Goal: Task Accomplishment & Management: Manage account settings

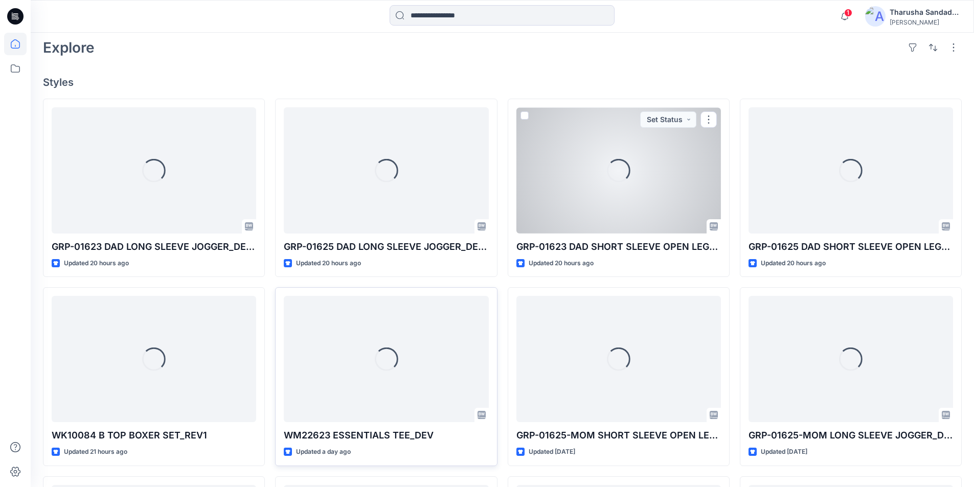
scroll to position [256, 0]
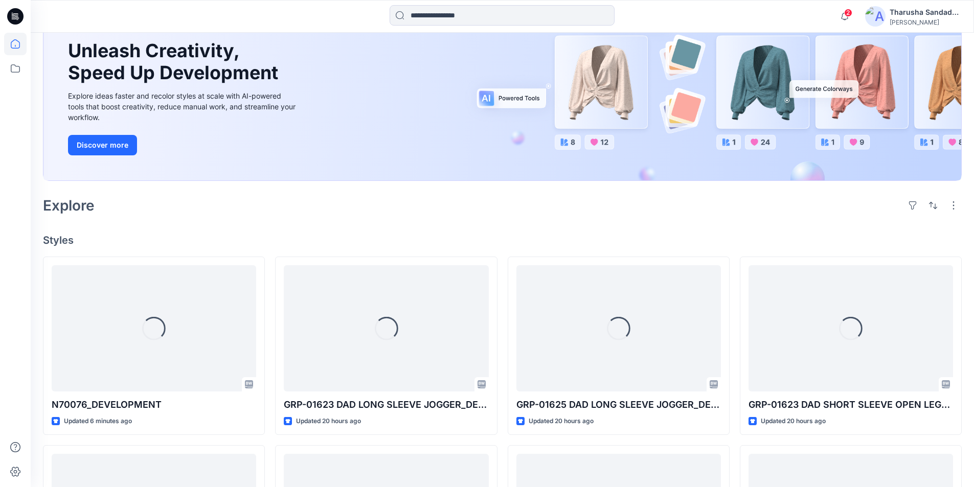
scroll to position [204, 0]
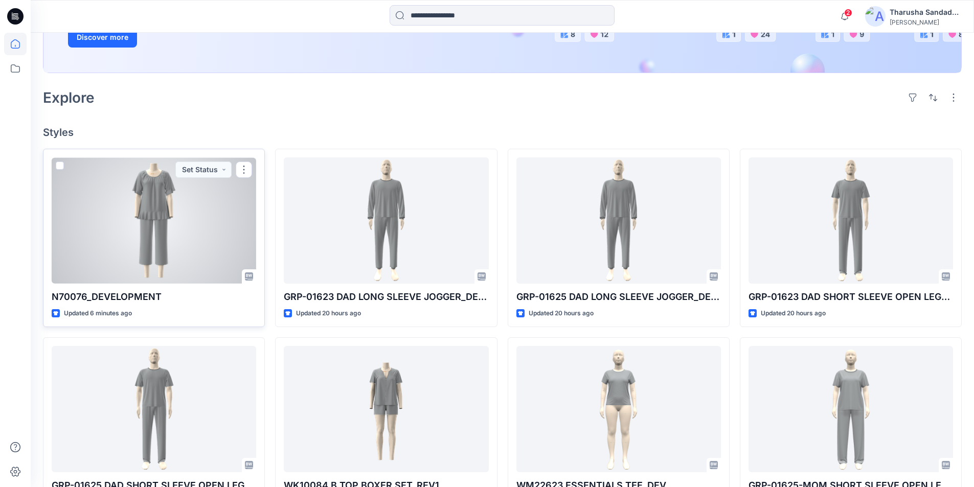
click at [159, 211] on div at bounding box center [154, 220] width 204 height 126
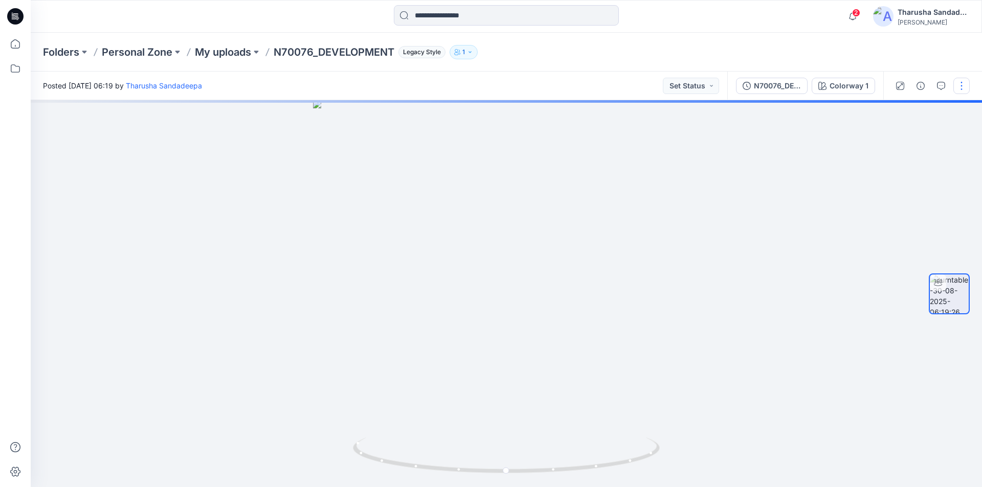
click at [962, 85] on button "button" at bounding box center [961, 86] width 16 height 16
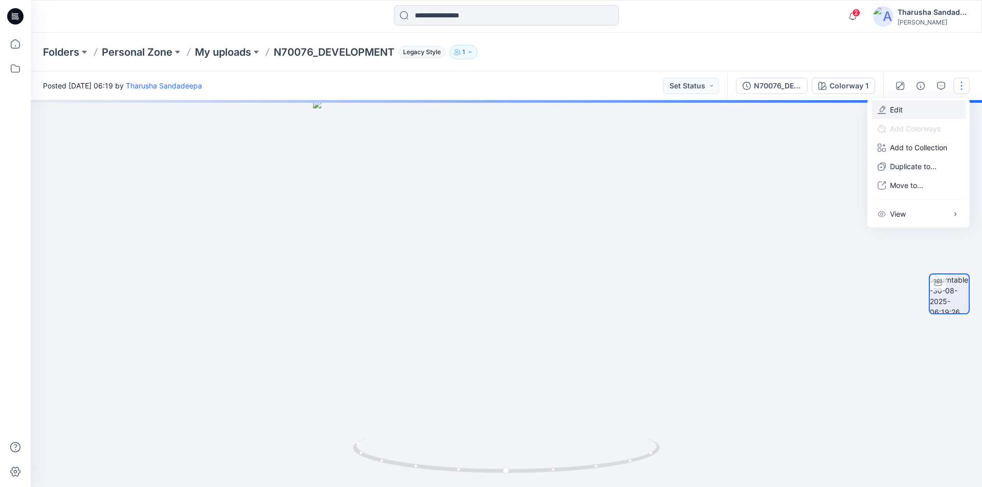
click at [901, 111] on p "Edit" at bounding box center [896, 109] width 13 height 11
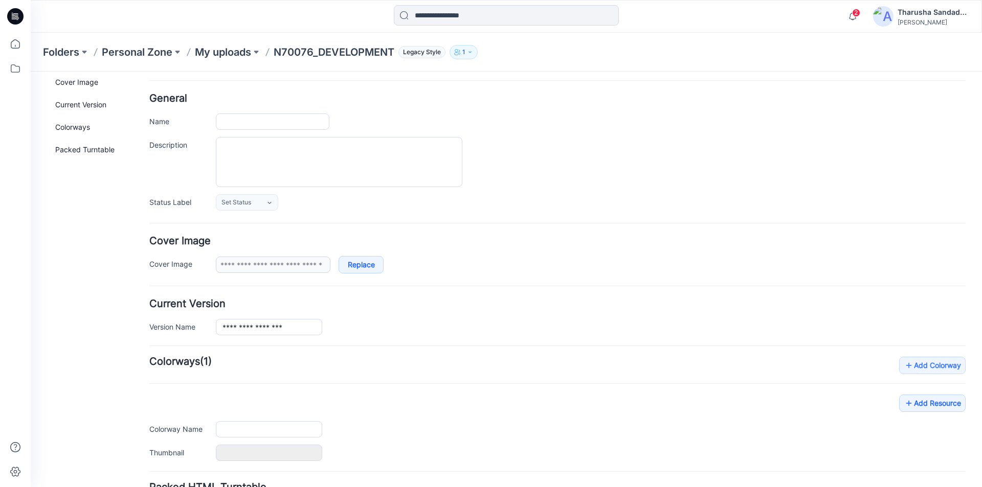
type input "**********"
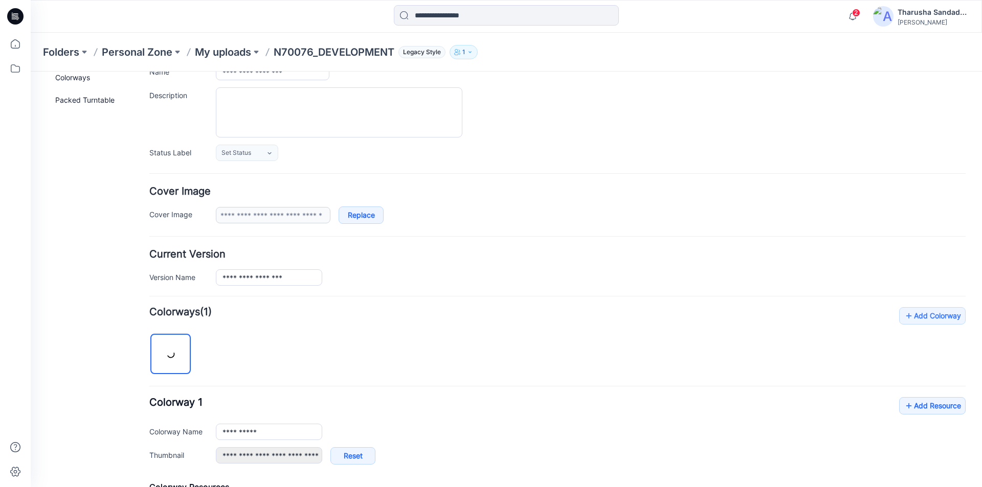
scroll to position [102, 0]
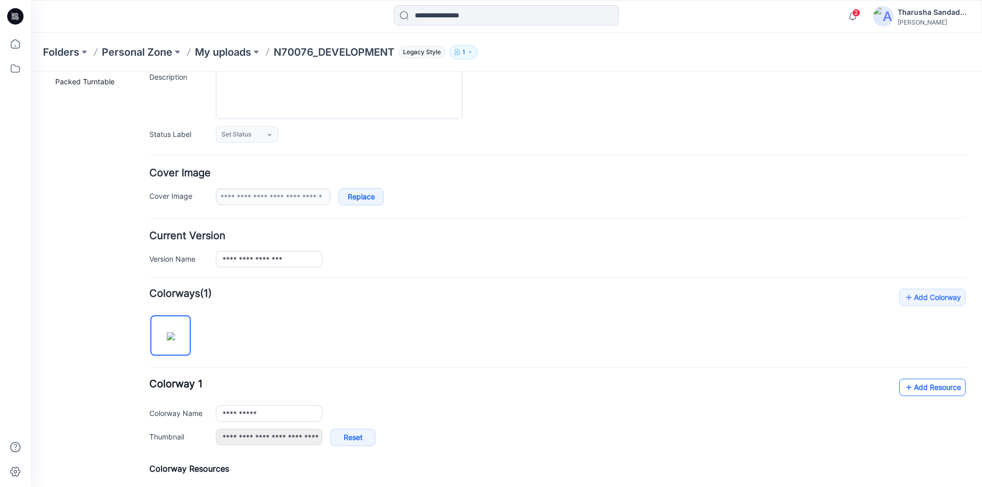
click at [915, 387] on link "Add Resource" at bounding box center [932, 387] width 66 height 17
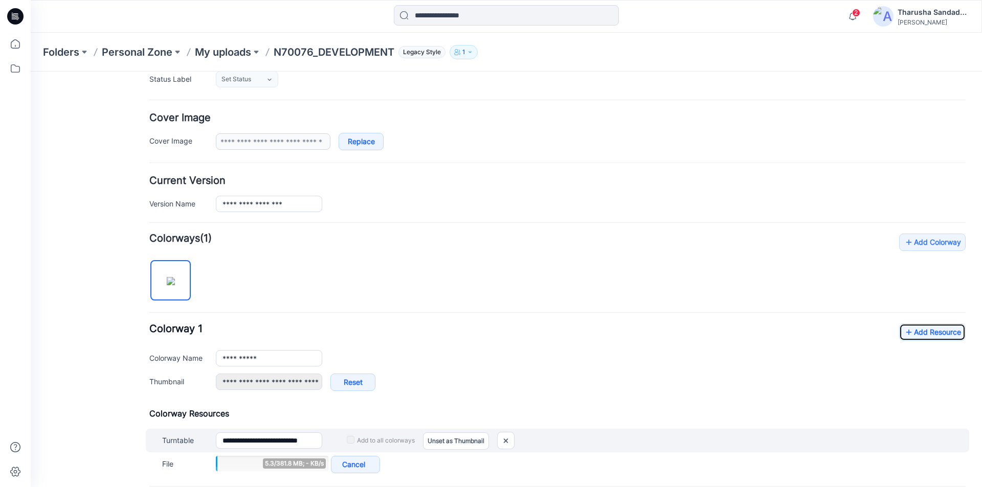
scroll to position [256, 0]
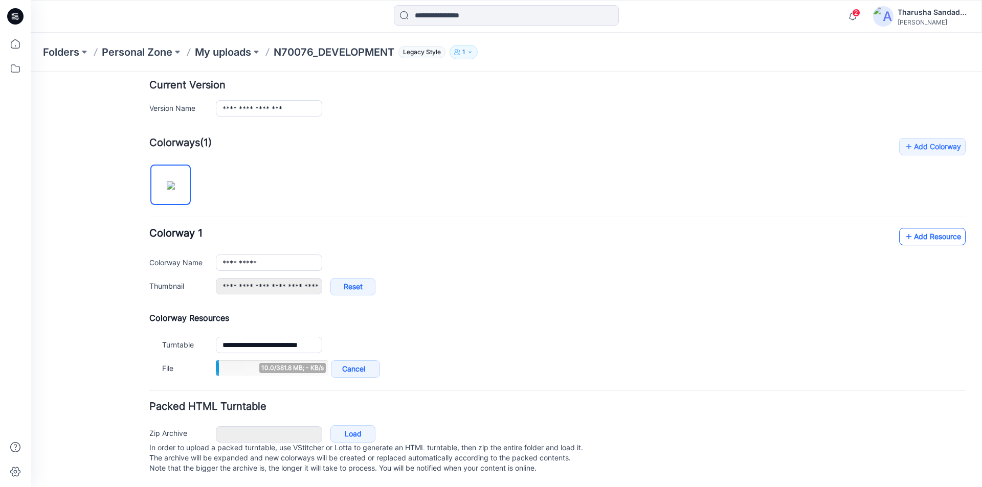
click at [907, 228] on link "Add Resource" at bounding box center [932, 236] width 66 height 17
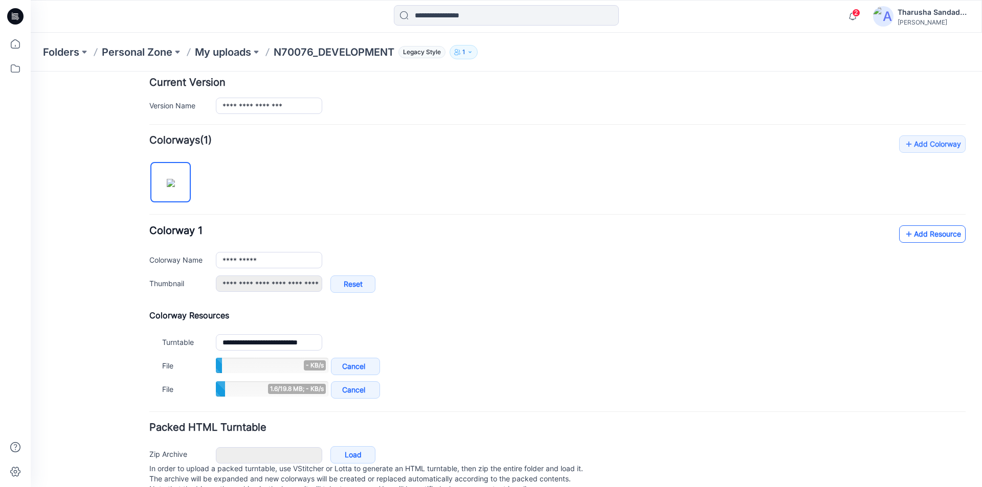
click at [918, 239] on link "Add Resource" at bounding box center [932, 233] width 66 height 17
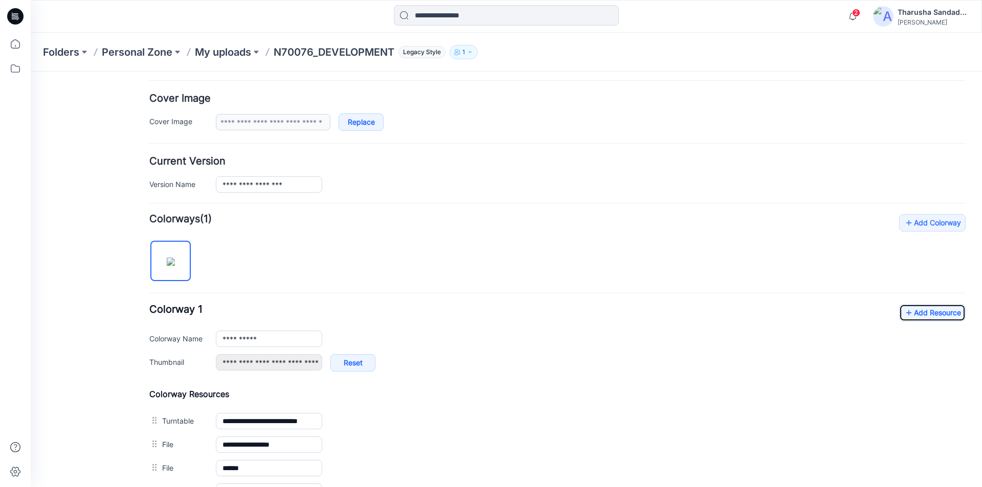
scroll to position [0, 0]
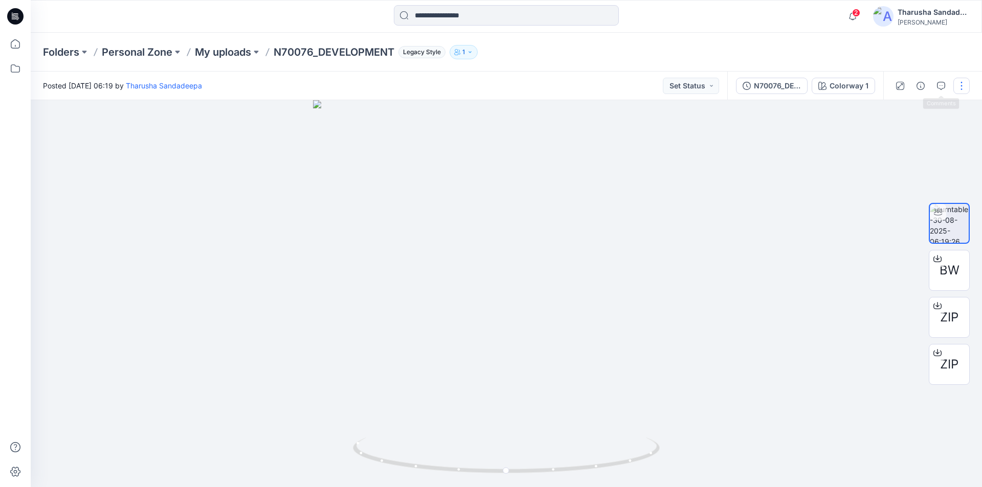
click at [959, 84] on button "button" at bounding box center [961, 86] width 16 height 16
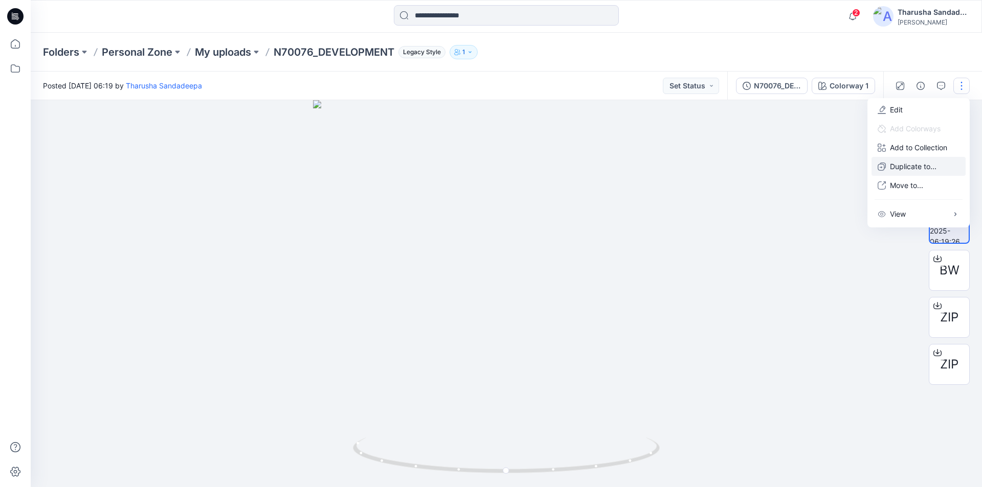
click at [910, 166] on p "Duplicate to..." at bounding box center [913, 166] width 47 height 11
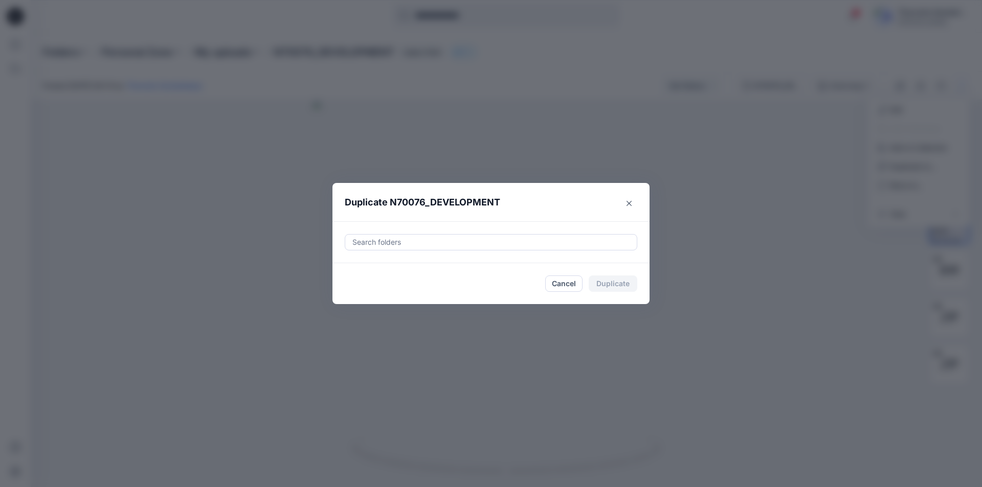
click at [482, 241] on div at bounding box center [490, 242] width 279 height 12
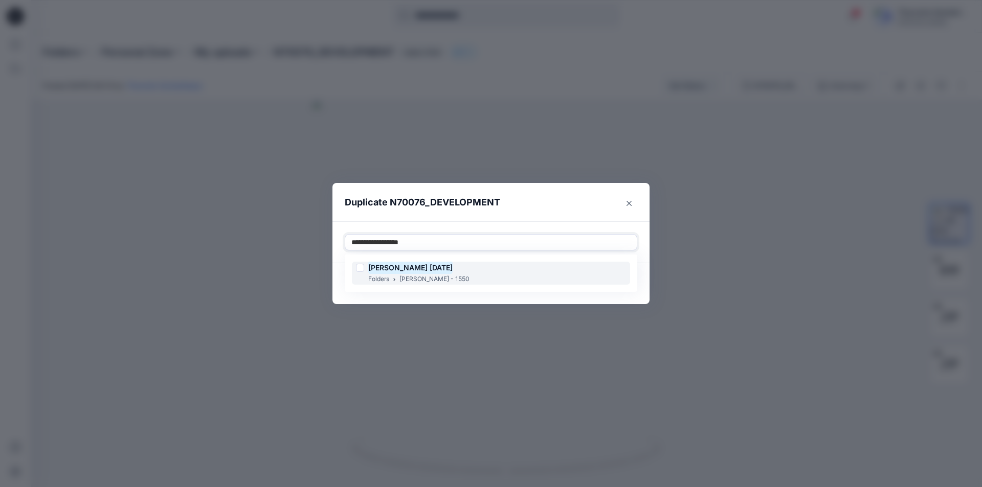
click at [466, 269] on div "Ellen Tracy Nov 25 Folders Ellen Tracy - 1550" at bounding box center [491, 273] width 278 height 23
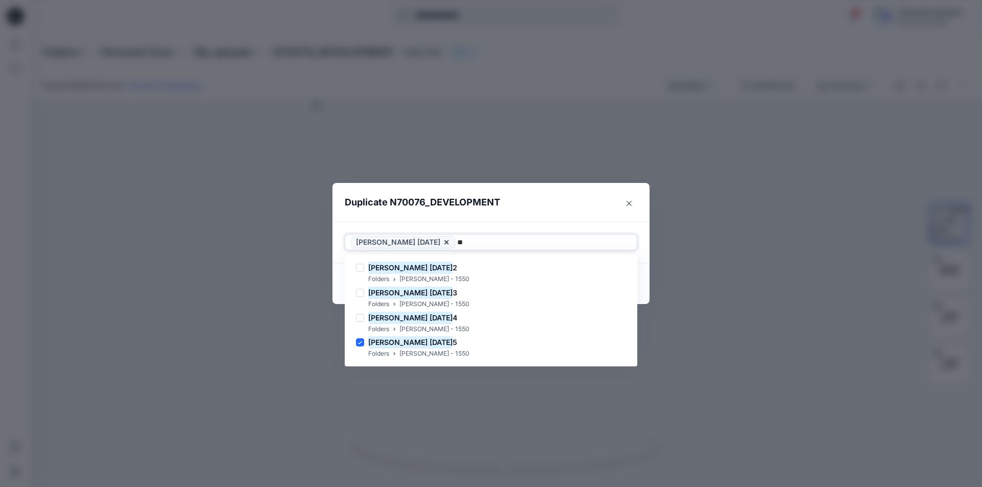
type input "*"
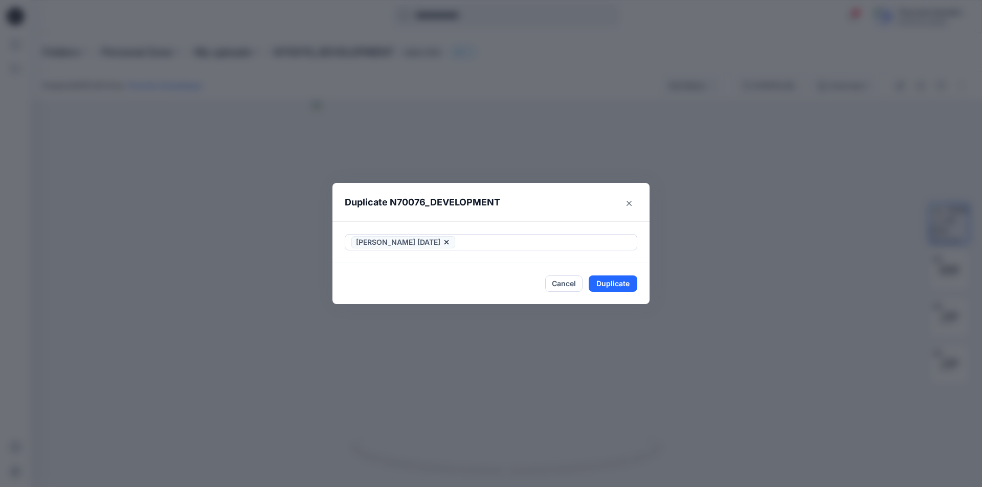
click at [468, 224] on div "Ellen Tracy Nov 25" at bounding box center [490, 242] width 317 height 42
click at [610, 288] on button "Duplicate" at bounding box center [612, 284] width 49 height 16
click at [625, 286] on button "Close" at bounding box center [620, 284] width 33 height 16
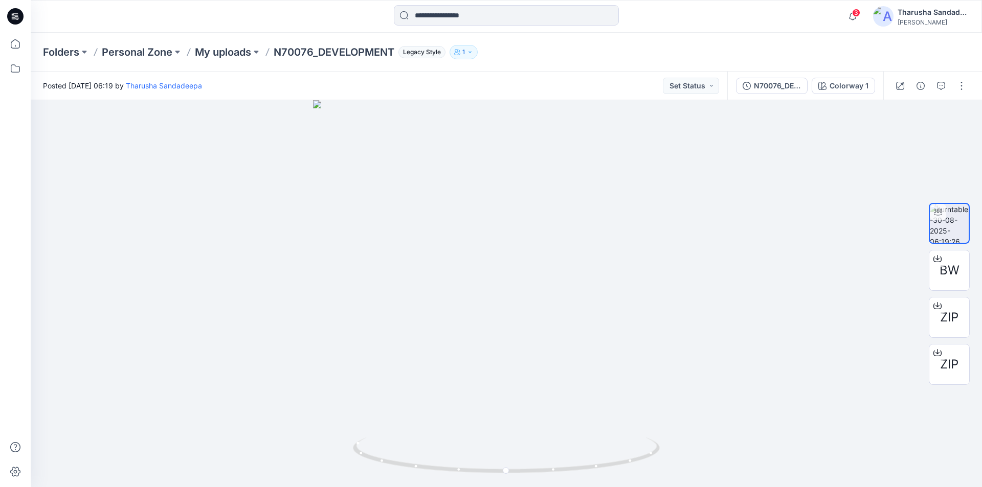
click at [11, 20] on icon at bounding box center [15, 16] width 16 height 16
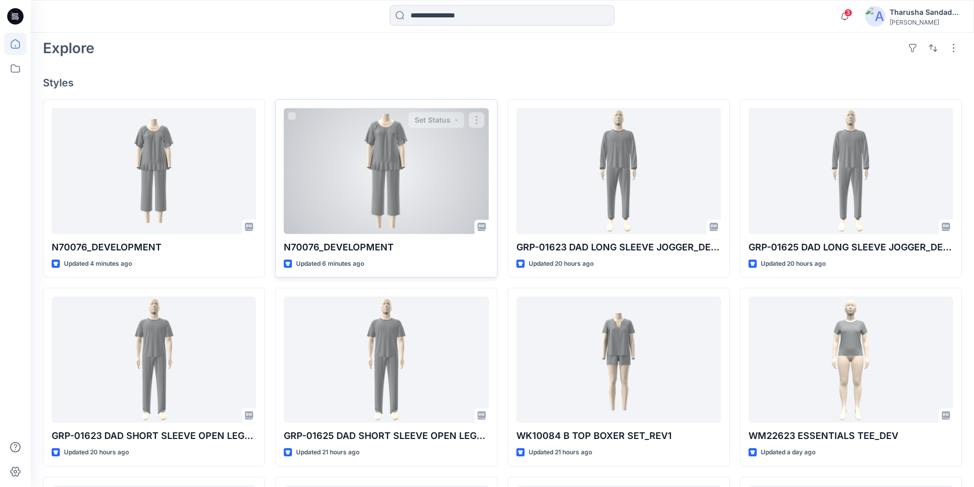
scroll to position [256, 0]
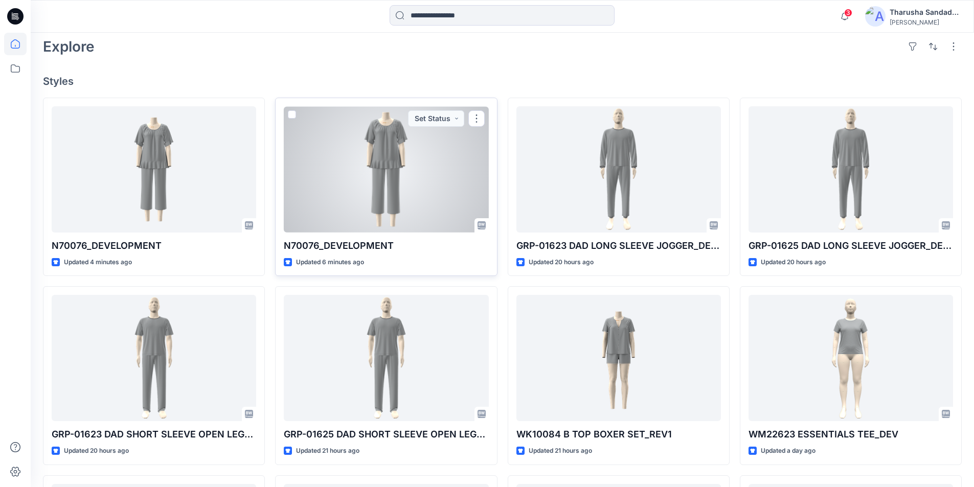
click at [338, 180] on div at bounding box center [386, 169] width 204 height 126
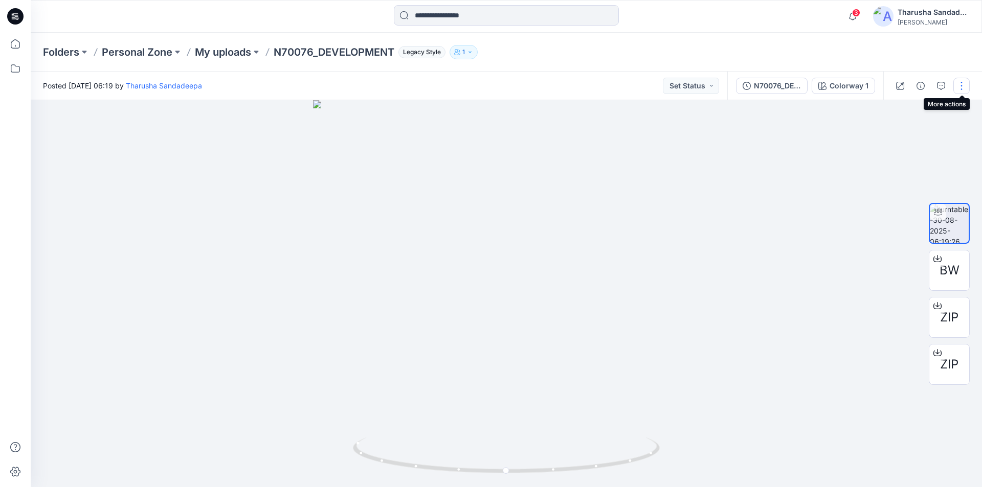
click at [962, 89] on button "button" at bounding box center [961, 86] width 16 height 16
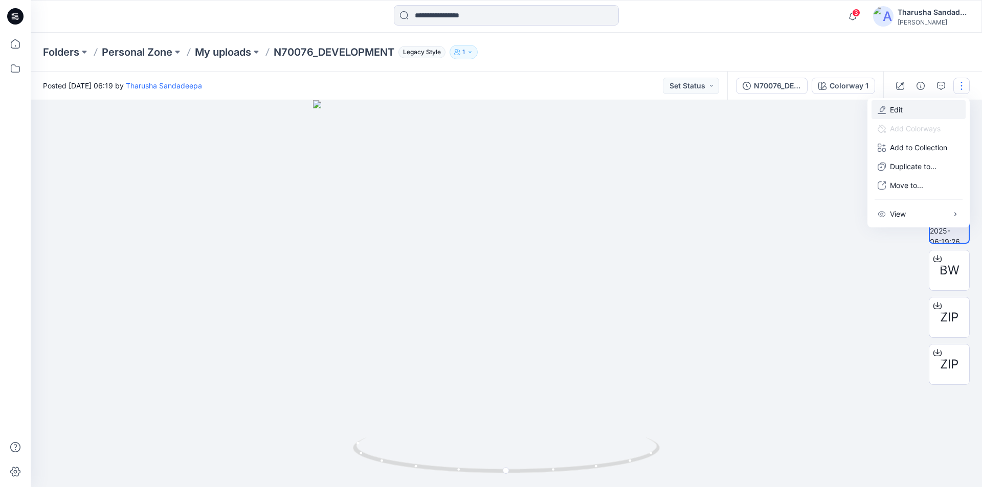
click at [920, 108] on button "Edit" at bounding box center [918, 109] width 94 height 19
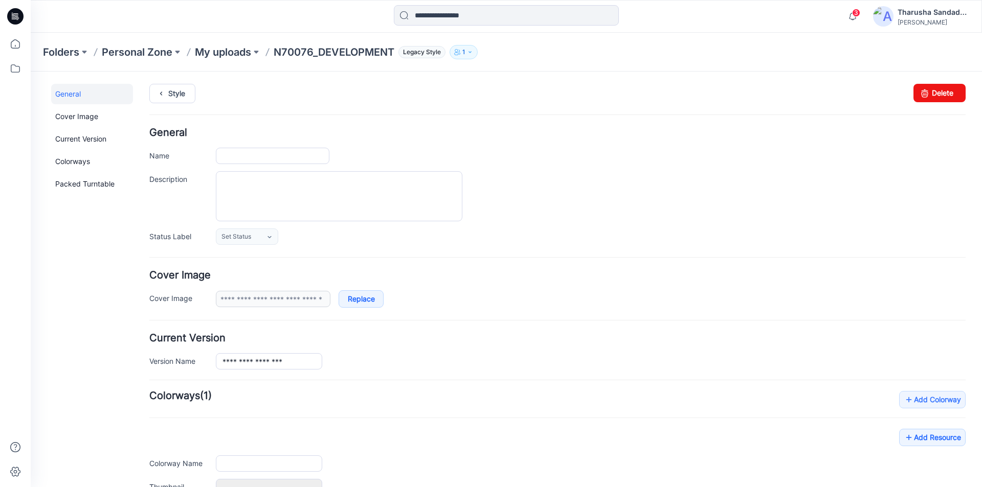
type input "**********"
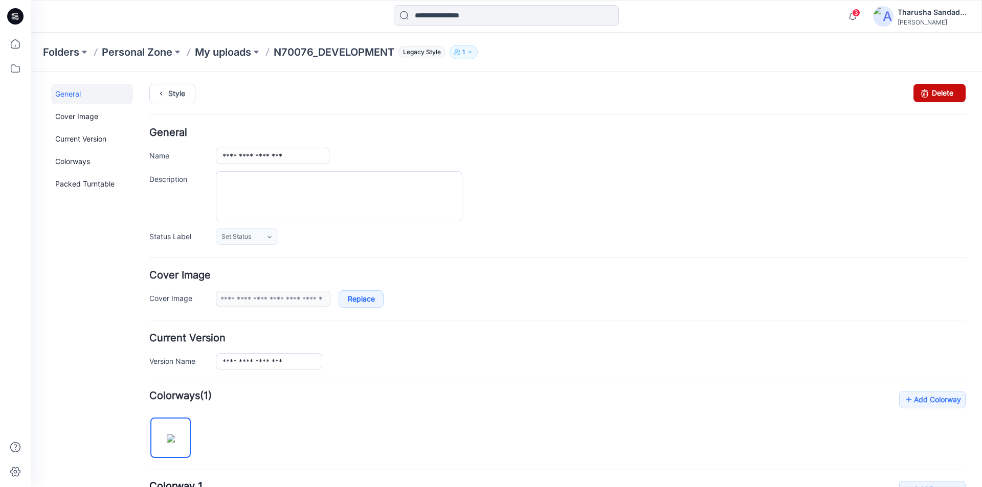
click at [933, 95] on link "Delete" at bounding box center [939, 93] width 52 height 18
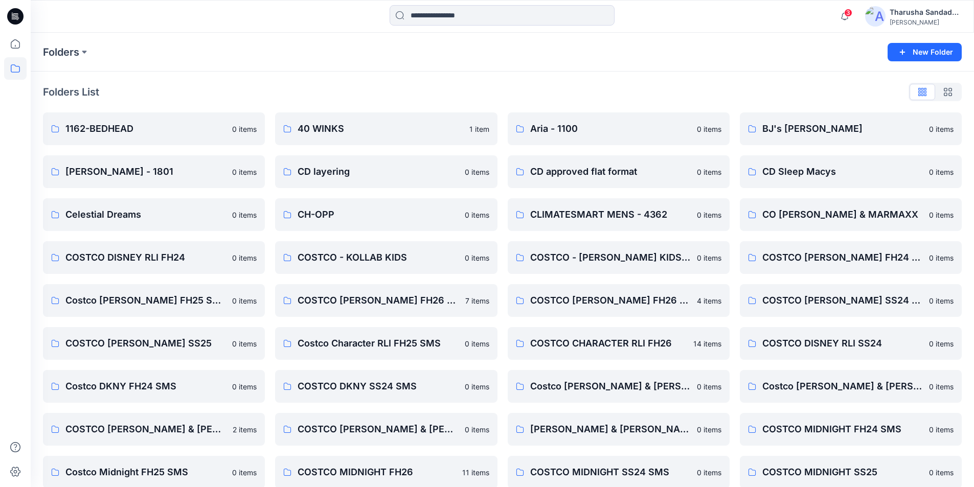
click at [16, 11] on icon at bounding box center [15, 16] width 16 height 16
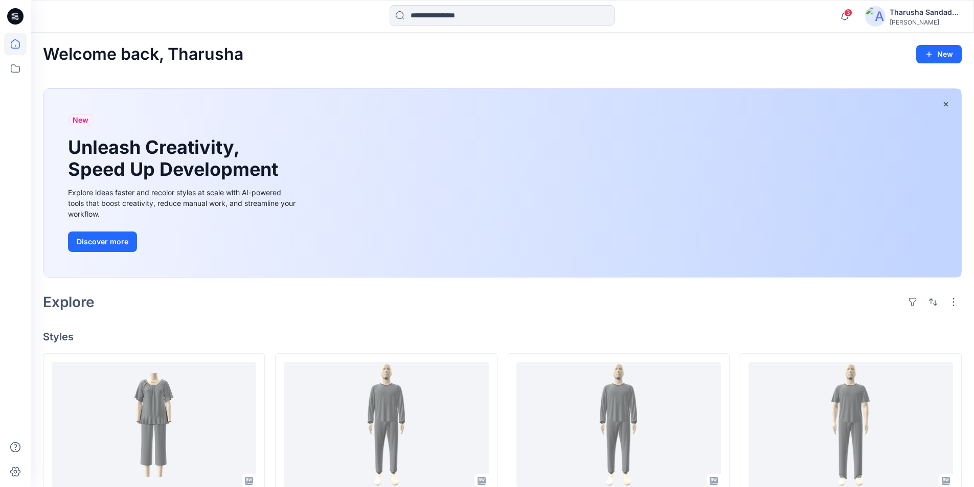
drag, startPoint x: 777, startPoint y: 61, endPoint x: 810, endPoint y: 41, distance: 38.3
click at [778, 61] on div "Welcome back, Tharusha New" at bounding box center [502, 54] width 919 height 19
click at [843, 16] on icon "button" at bounding box center [844, 16] width 19 height 20
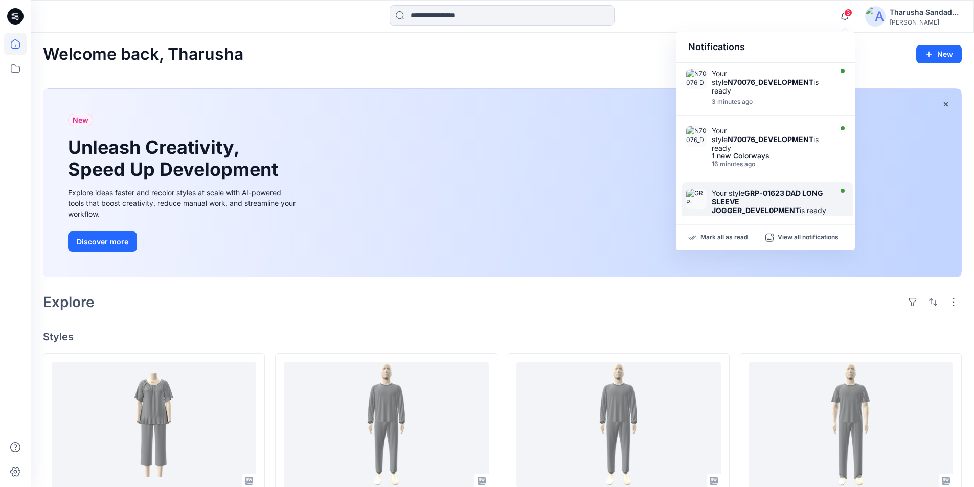
drag, startPoint x: 732, startPoint y: 236, endPoint x: 709, endPoint y: 214, distance: 31.5
click at [732, 237] on p "Mark all as read" at bounding box center [723, 237] width 47 height 9
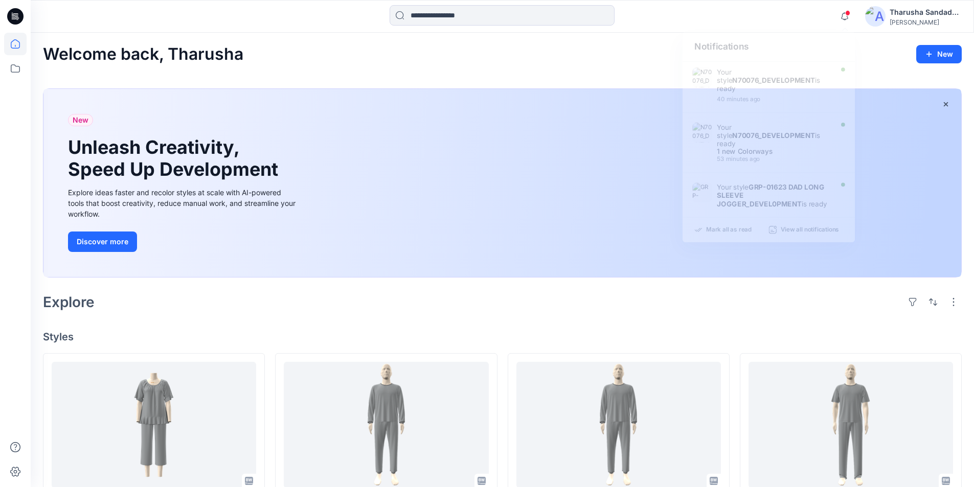
click at [638, 76] on div "Welcome back, Tharusha New New Unleash Creativity, Speed Up Development Explore…" at bounding box center [502, 496] width 943 height 926
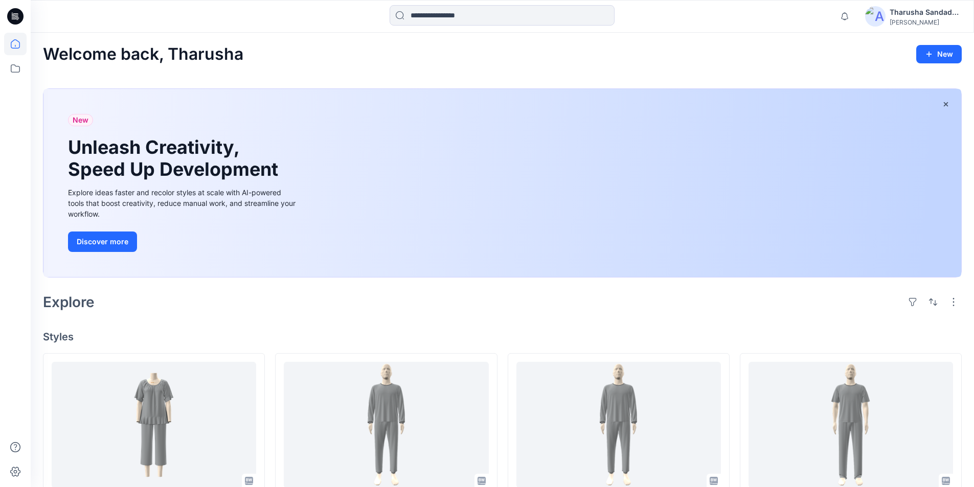
click at [749, 61] on div "Welcome back, Tharusha New" at bounding box center [502, 54] width 919 height 19
click at [756, 57] on div "Welcome back, Tharusha New" at bounding box center [502, 54] width 919 height 19
click at [589, 339] on h4 "Styles" at bounding box center [502, 337] width 919 height 12
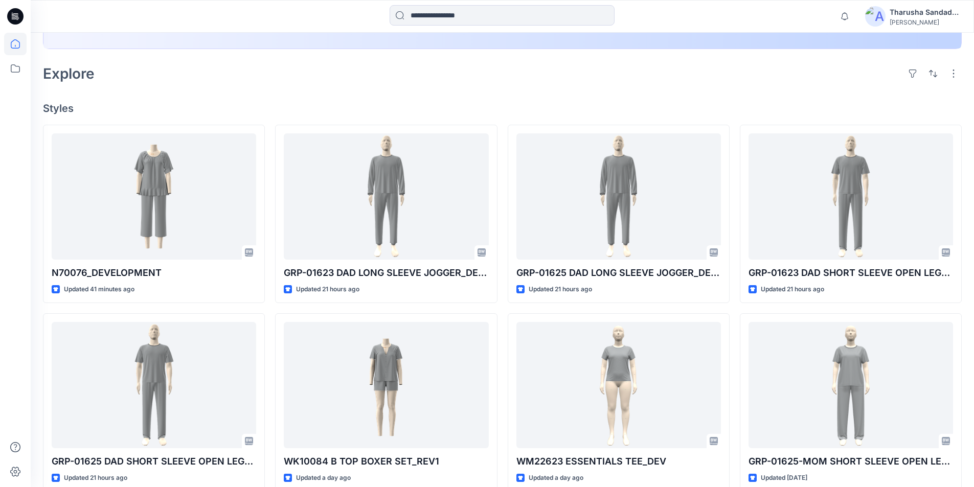
scroll to position [230, 0]
click at [704, 105] on h4 "Styles" at bounding box center [502, 107] width 919 height 12
click at [743, 112] on h4 "Styles" at bounding box center [502, 107] width 919 height 12
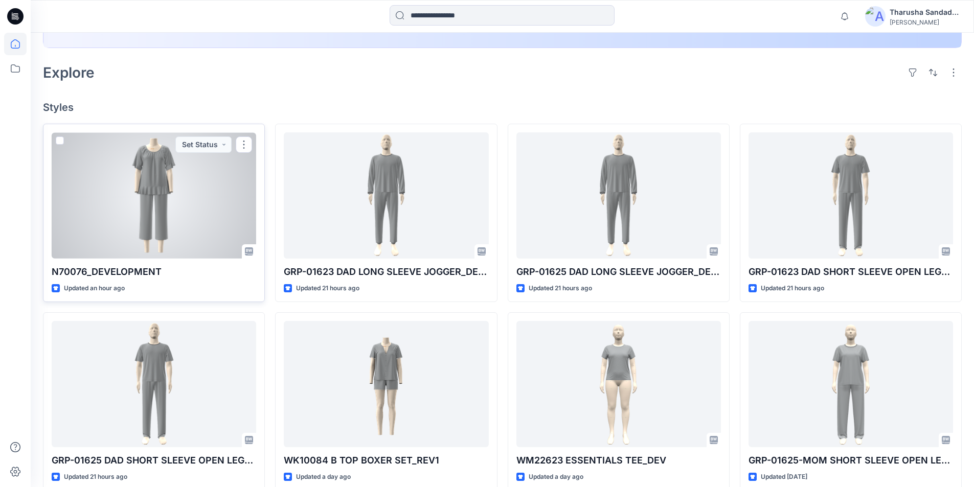
scroll to position [281, 0]
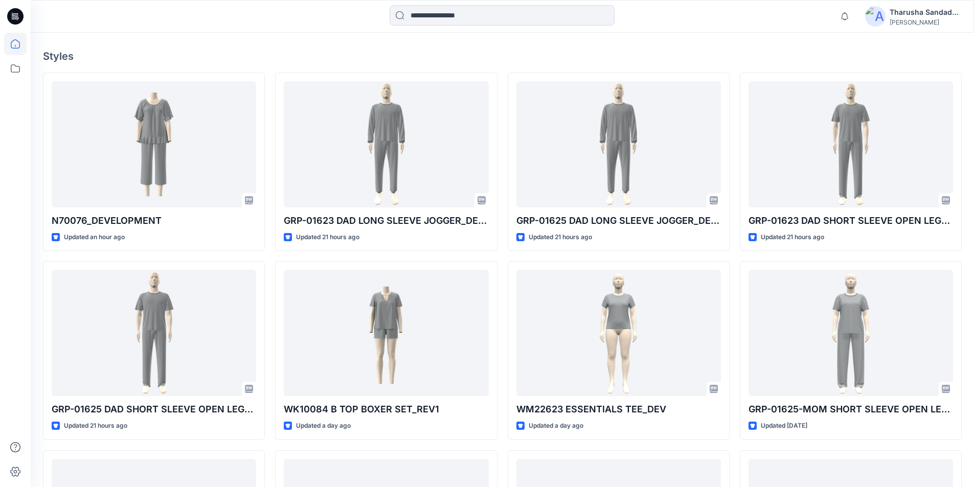
click at [705, 48] on div "Welcome back, Tharusha New New Unleash Creativity, Speed Up Development Explore…" at bounding box center [502, 215] width 943 height 926
click at [805, 62] on h4 "Styles" at bounding box center [502, 56] width 919 height 12
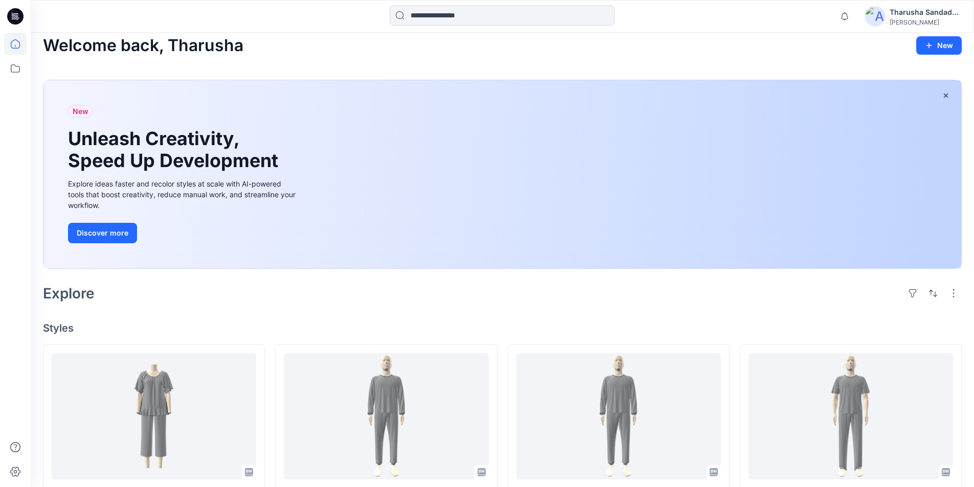
scroll to position [0, 0]
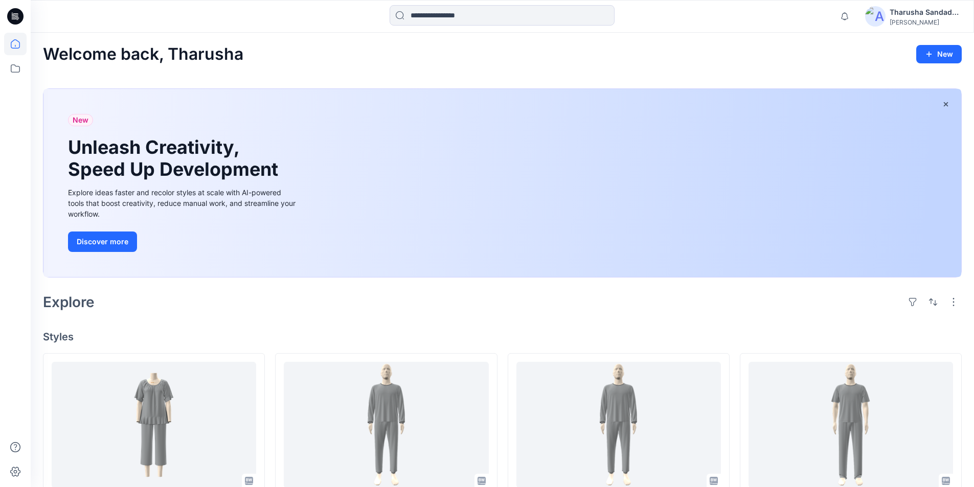
click at [773, 65] on div "Welcome back, Tharusha New New Unleash Creativity, Speed Up Development Explore…" at bounding box center [502, 496] width 943 height 926
click at [692, 320] on div "Welcome back, Tharusha New New Unleash Creativity, Speed Up Development Explore…" at bounding box center [502, 496] width 943 height 926
click at [692, 58] on div "Welcome back, Tharusha New" at bounding box center [502, 54] width 919 height 19
